Goal: Task Accomplishment & Management: Use online tool/utility

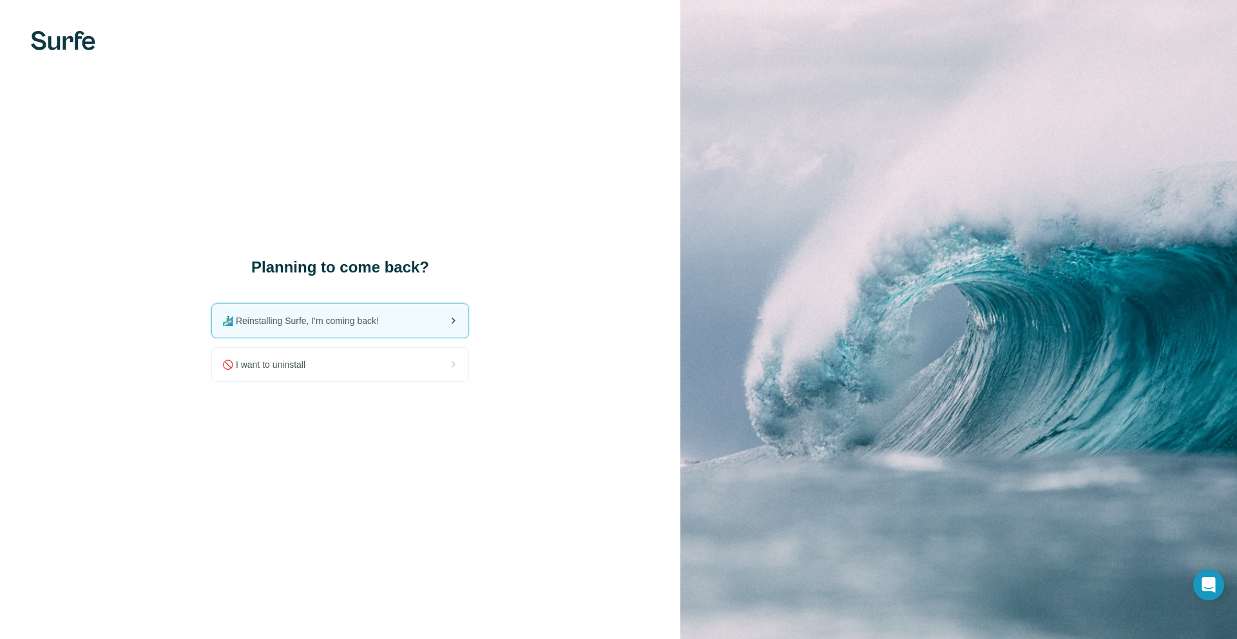
click at [343, 329] on div "🏄🏻‍♂️ Reinstalling Surfe, I'm coming back!" at bounding box center [340, 321] width 256 height 34
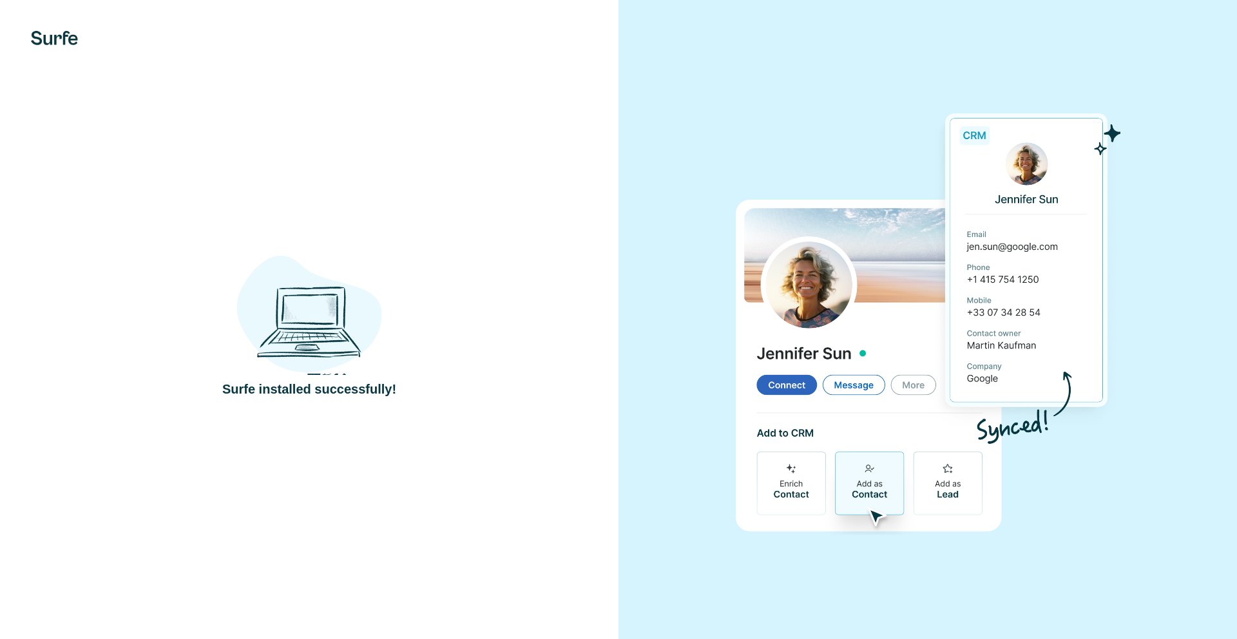
click at [467, 385] on div "Surfe installed successfully!" at bounding box center [309, 320] width 567 height 158
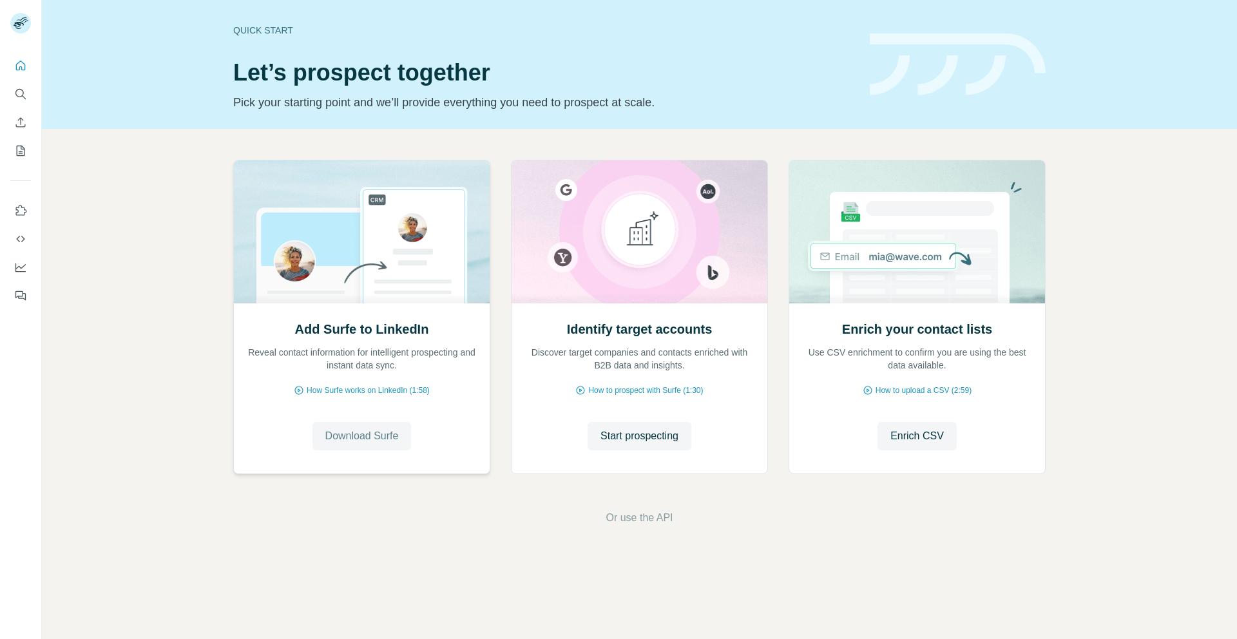
click at [369, 429] on span "Download Surfe" at bounding box center [361, 436] width 73 height 15
click at [399, 437] on button "Go to LinkedIn" at bounding box center [361, 436] width 93 height 28
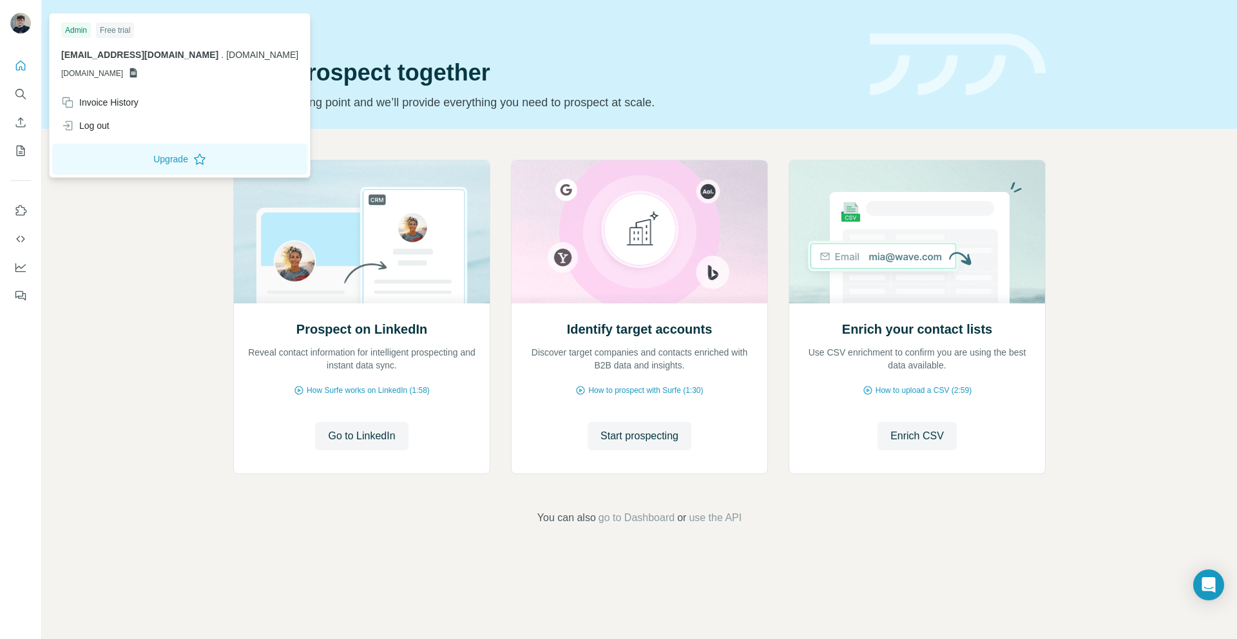
click at [19, 21] on img at bounding box center [20, 23] width 21 height 21
click at [135, 367] on div "Prospect on LinkedIn Reveal contact information for intelligent prospecting and…" at bounding box center [639, 343] width 1195 height 428
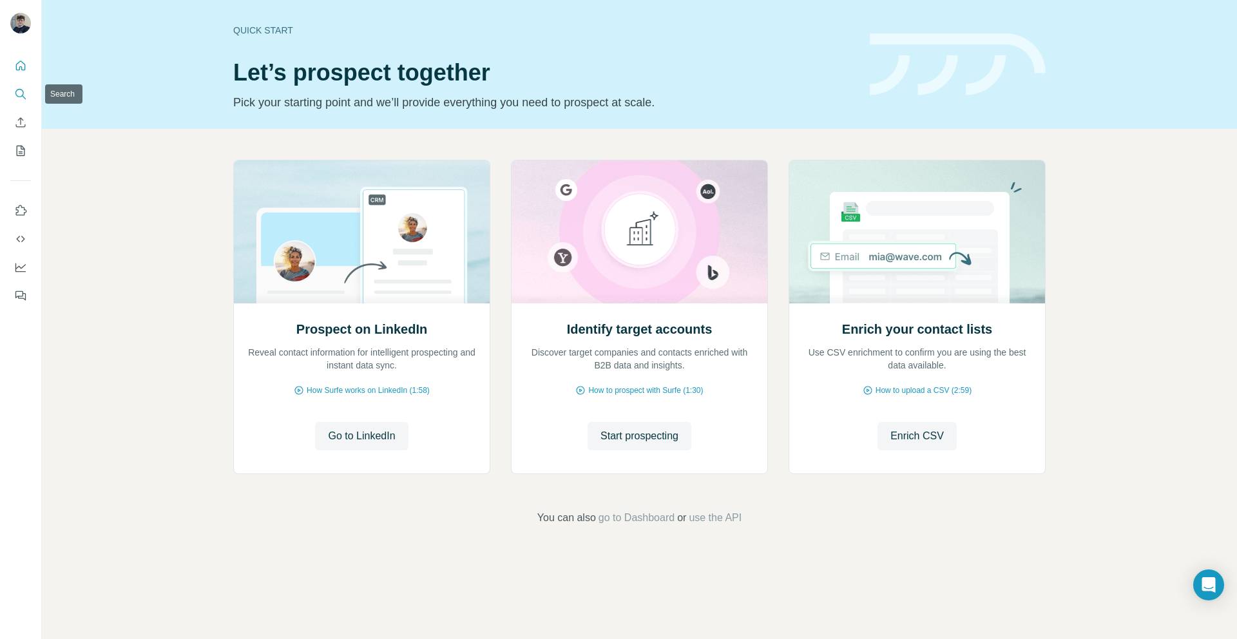
click at [17, 86] on button "Search" at bounding box center [20, 93] width 21 height 23
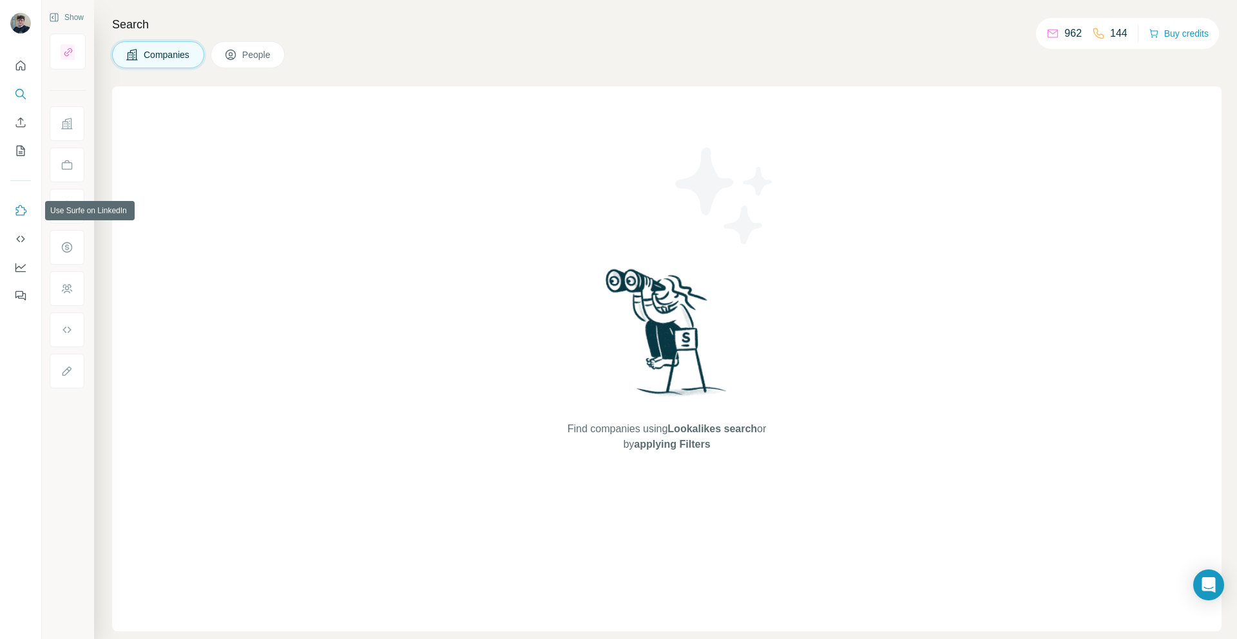
click at [16, 213] on icon "Use Surfe on LinkedIn" at bounding box center [21, 210] width 11 height 10
